Goal: Task Accomplishment & Management: Use online tool/utility

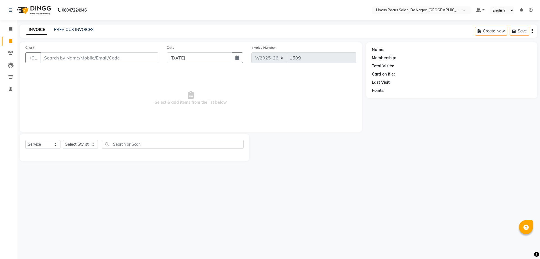
select select "6056"
select select "service"
click at [88, 29] on link "PREVIOUS INVOICES" at bounding box center [74, 29] width 40 height 5
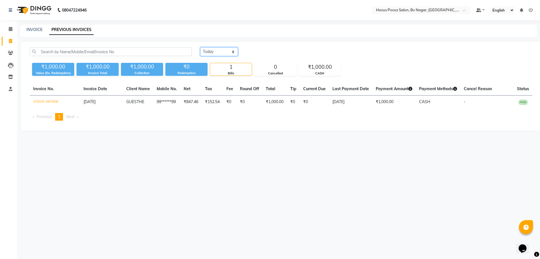
drag, startPoint x: 227, startPoint y: 52, endPoint x: 226, endPoint y: 55, distance: 3.2
click at [227, 52] on select "[DATE] [DATE] Custom Range" at bounding box center [219, 51] width 38 height 9
click at [200, 47] on select "[DATE] [DATE] Custom Range" at bounding box center [219, 51] width 38 height 9
click at [232, 47] on div "[DATE] [DATE] Custom Range [DATE] - [DATE] ₹1,000.00 Value (Ex. Redemption) ₹1,…" at bounding box center [281, 86] width 521 height 89
drag, startPoint x: 230, startPoint y: 52, endPoint x: 227, endPoint y: 56, distance: 4.4
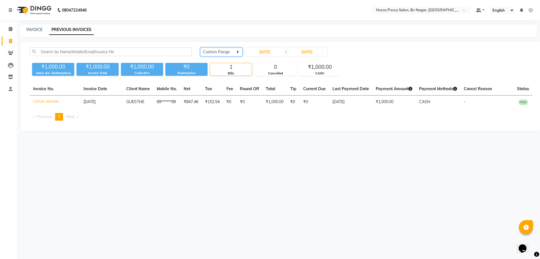
click at [230, 52] on select "[DATE] [DATE] Custom Range" at bounding box center [221, 52] width 42 height 9
click at [200, 48] on select "[DATE] [DATE] Custom Range" at bounding box center [221, 52] width 42 height 9
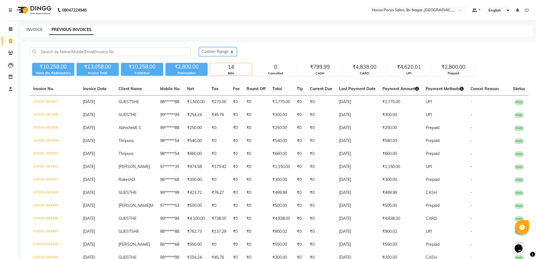
click at [213, 53] on select "[DATE] [DATE] Custom Range" at bounding box center [218, 51] width 38 height 9
select select "range"
click at [199, 47] on select "[DATE] [DATE] Custom Range" at bounding box center [218, 51] width 38 height 9
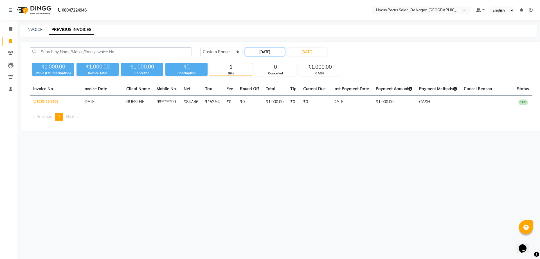
click at [262, 53] on input "[DATE]" at bounding box center [264, 52] width 39 height 8
select select "9"
select select "2025"
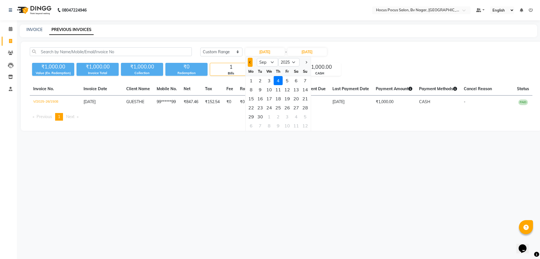
click at [251, 61] on span "Previous month" at bounding box center [250, 62] width 2 height 2
select select "8"
click at [276, 91] on div "7" at bounding box center [278, 89] width 9 height 9
type input "[DATE]"
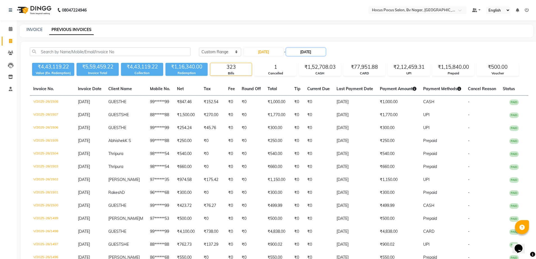
click at [316, 51] on input "[DATE]" at bounding box center [305, 52] width 39 height 8
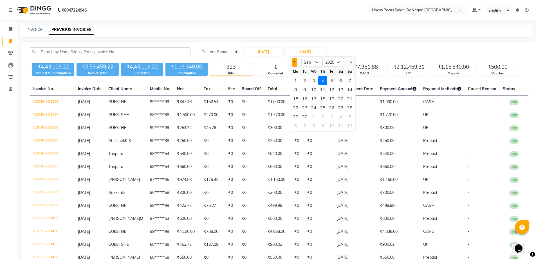
click at [293, 62] on button "Previous month" at bounding box center [294, 62] width 5 height 9
select select "8"
click at [324, 88] on div "7" at bounding box center [322, 89] width 9 height 9
type input "[DATE]"
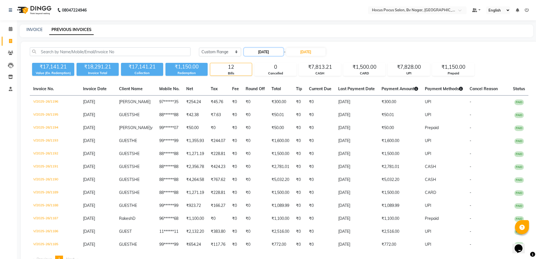
click at [271, 50] on input "[DATE]" at bounding box center [263, 52] width 39 height 8
select select "8"
select select "2025"
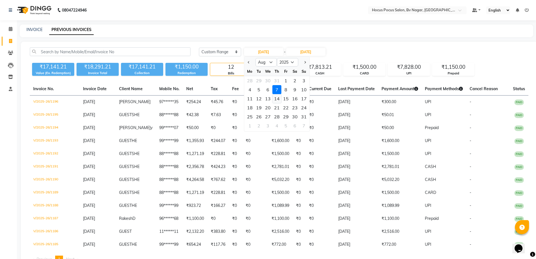
click at [277, 96] on div "14" at bounding box center [276, 98] width 9 height 9
type input "[DATE]"
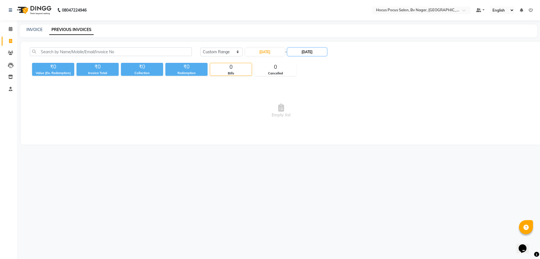
click at [309, 51] on input "[DATE]" at bounding box center [307, 52] width 39 height 8
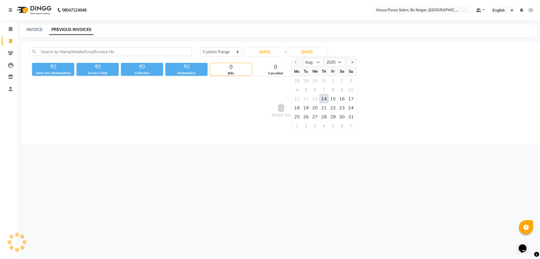
click at [324, 100] on div "14" at bounding box center [324, 98] width 9 height 9
type input "[DATE]"
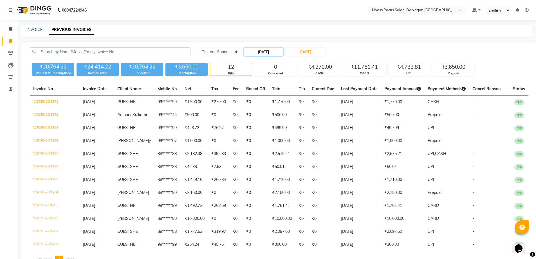
click at [270, 50] on input "[DATE]" at bounding box center [263, 52] width 39 height 8
select select "8"
select select "2025"
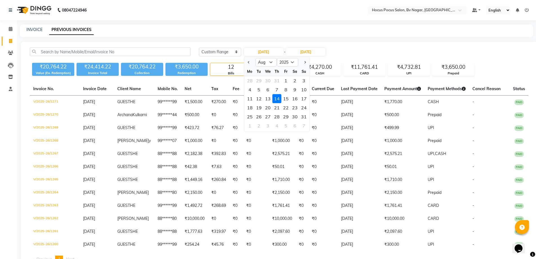
drag, startPoint x: 277, startPoint y: 107, endPoint x: 303, endPoint y: 69, distance: 46.4
click at [278, 106] on div "21" at bounding box center [276, 107] width 9 height 9
type input "[DATE]"
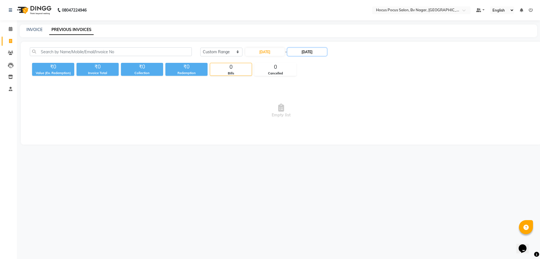
click at [311, 53] on input "[DATE]" at bounding box center [307, 52] width 39 height 8
click at [321, 106] on div "21" at bounding box center [324, 107] width 9 height 9
type input "[DATE]"
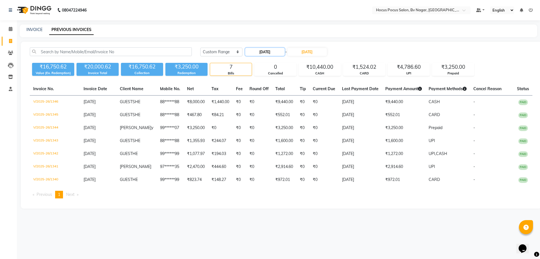
click at [272, 53] on input "[DATE]" at bounding box center [264, 52] width 39 height 8
select select "8"
select select "2025"
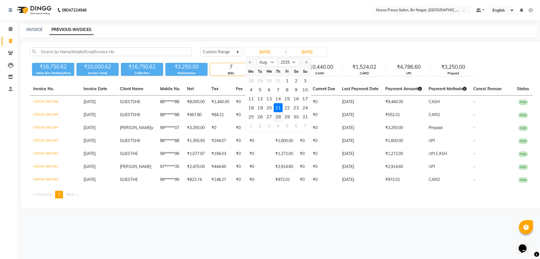
click at [279, 117] on div "28" at bounding box center [278, 116] width 9 height 9
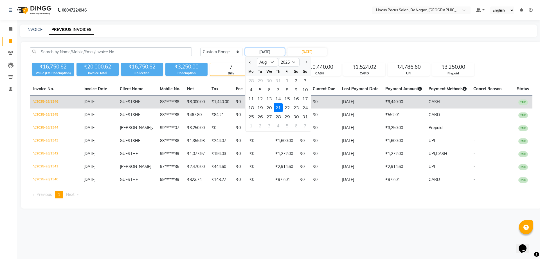
type input "[DATE]"
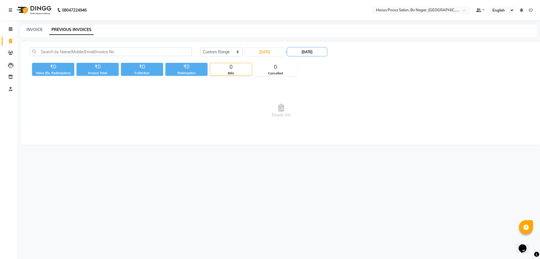
click at [318, 52] on input "[DATE]" at bounding box center [307, 52] width 39 height 8
click at [322, 118] on div "28" at bounding box center [324, 116] width 9 height 9
type input "[DATE]"
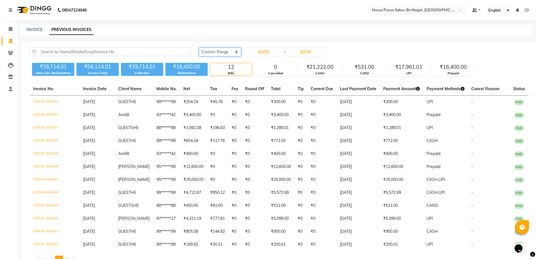
click at [220, 55] on select "[DATE] [DATE] Custom Range" at bounding box center [220, 52] width 42 height 9
select select "[DATE]"
click at [199, 48] on select "[DATE] [DATE] Custom Range" at bounding box center [220, 52] width 42 height 9
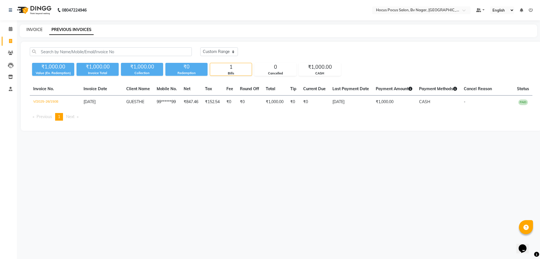
click at [35, 30] on link "INVOICE" at bounding box center [34, 29] width 16 height 5
select select "6056"
select select "service"
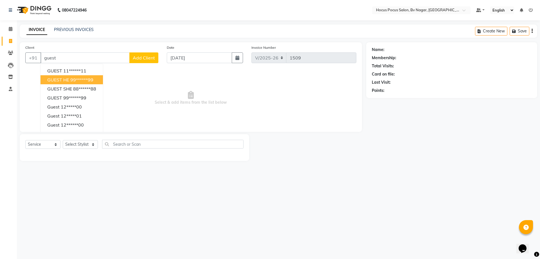
click at [78, 76] on button "GUEST HE 99******99" at bounding box center [72, 79] width 62 height 9
type input "99******99"
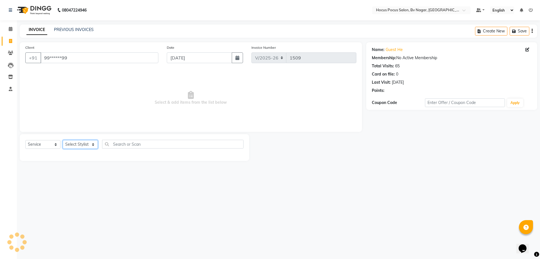
click at [83, 148] on select "Select Stylist [PERSON_NAME] [PERSON_NAME] hocus pocus [PERSON_NAME] Sashy" at bounding box center [80, 144] width 35 height 9
select select "43708"
click at [63, 140] on select "Select Stylist [PERSON_NAME] [PERSON_NAME] hocus pocus [PERSON_NAME] Sashy" at bounding box center [80, 144] width 35 height 9
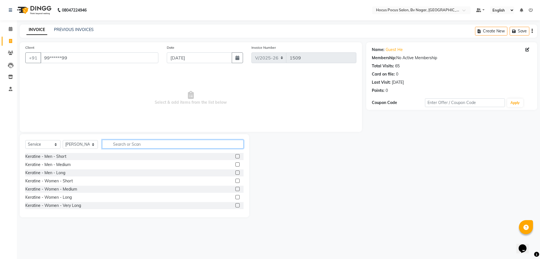
click at [137, 145] on input "text" at bounding box center [173, 144] width 142 height 9
type input "hai"
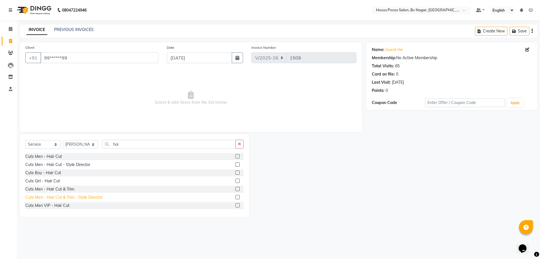
click at [67, 196] on div "Cuts Men - Hair Cut & Trim - Style Director" at bounding box center [63, 197] width 77 height 6
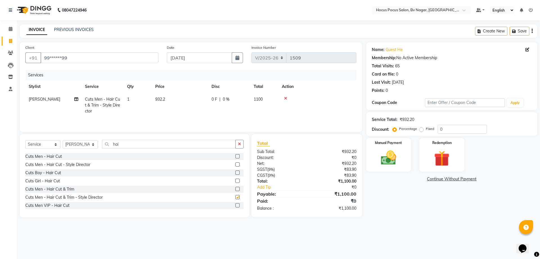
checkbox input "false"
click at [405, 151] on div "Manual Payment" at bounding box center [388, 154] width 47 height 35
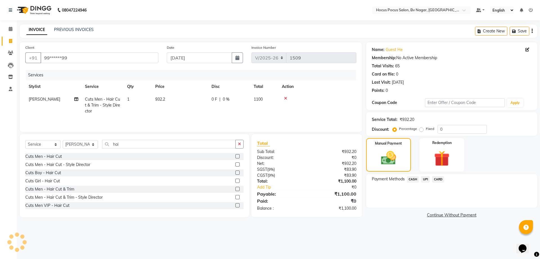
click at [425, 179] on span "UPI" at bounding box center [425, 179] width 9 height 6
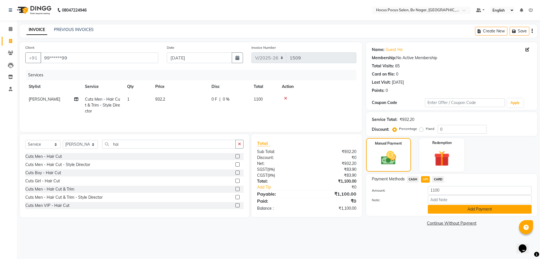
click at [440, 208] on button "Add Payment" at bounding box center [480, 209] width 104 height 9
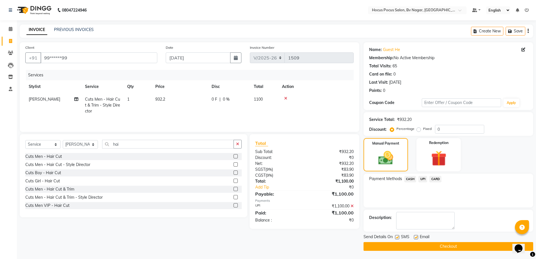
click at [398, 237] on label at bounding box center [397, 237] width 4 height 4
click at [398, 237] on input "checkbox" at bounding box center [397, 237] width 4 height 4
checkbox input "false"
click at [453, 247] on button "Checkout" at bounding box center [448, 246] width 170 height 9
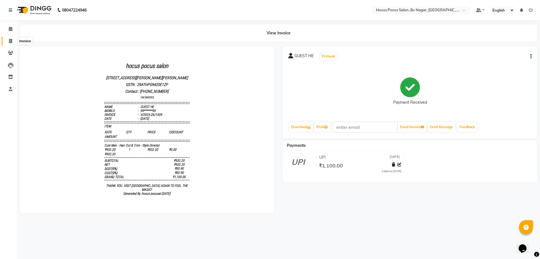
click at [7, 41] on span at bounding box center [11, 41] width 10 height 6
select select "service"
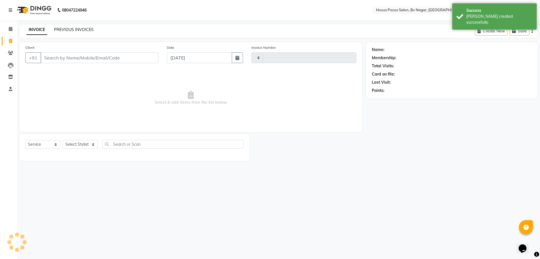
type input "1510"
select select "6056"
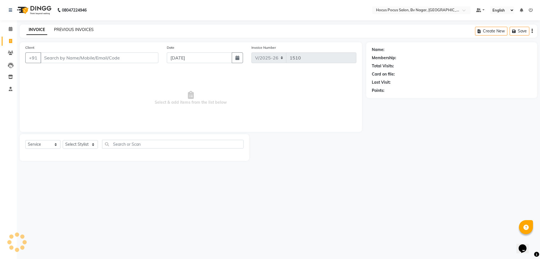
click at [61, 29] on link "PREVIOUS INVOICES" at bounding box center [74, 29] width 40 height 5
